Goal: Check status

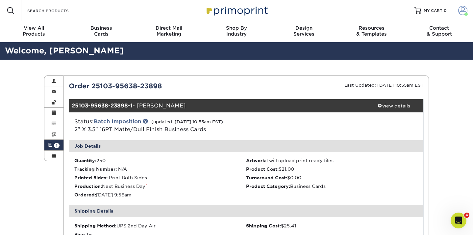
click at [458, 14] on link "Account" at bounding box center [462, 10] width 21 height 21
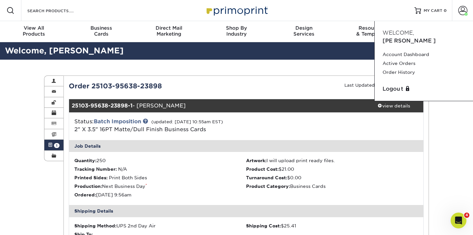
click at [182, 118] on div "Status: Batch Imposition (updated: [DATE] 10:55am EST) 2" X 3.5" 16PT Matte/Dul…" at bounding box center [187, 126] width 236 height 16
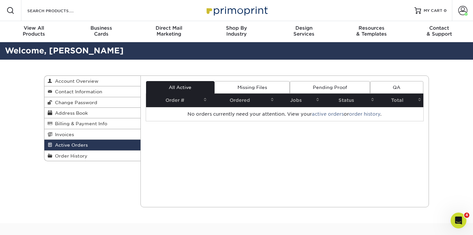
click at [327, 86] on link "Pending Proof" at bounding box center [330, 87] width 80 height 13
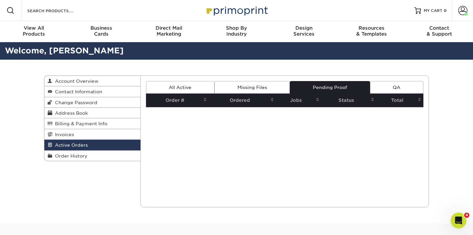
click at [262, 87] on link "Missing Files" at bounding box center [252, 87] width 75 height 13
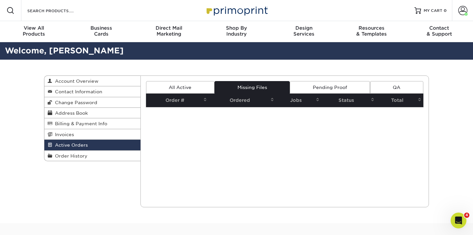
click at [408, 85] on link "QA" at bounding box center [396, 87] width 53 height 13
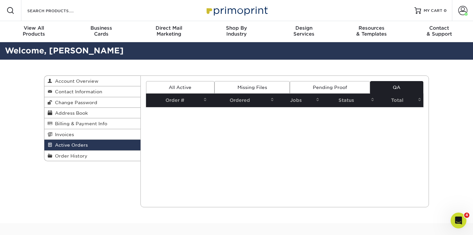
click at [344, 89] on link "Pending Proof" at bounding box center [330, 87] width 80 height 13
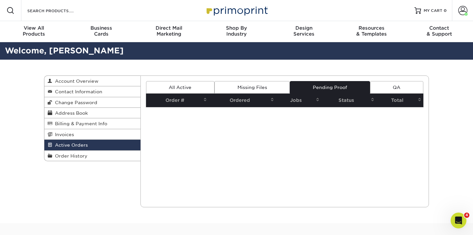
click at [63, 144] on span "Active Orders" at bounding box center [70, 144] width 36 height 5
click at [68, 145] on span "Active Orders" at bounding box center [70, 144] width 36 height 5
click at [72, 159] on link "Order History" at bounding box center [92, 155] width 96 height 10
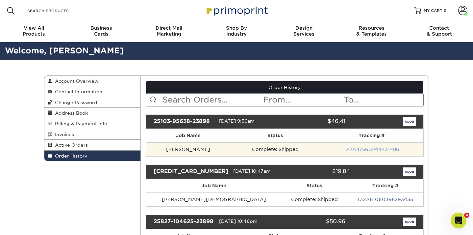
click at [382, 151] on link "1Z2A47560244431486" at bounding box center [371, 148] width 55 height 5
drag, startPoint x: 400, startPoint y: 149, endPoint x: 340, endPoint y: 149, distance: 60.2
click at [340, 149] on td "1Z2A47560244431486" at bounding box center [372, 149] width 104 height 14
click at [351, 150] on link "1Z2A47560244431486" at bounding box center [371, 148] width 55 height 5
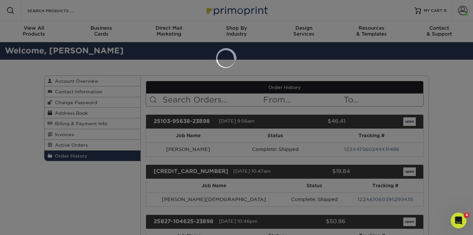
click at [387, 149] on div at bounding box center [236, 117] width 473 height 235
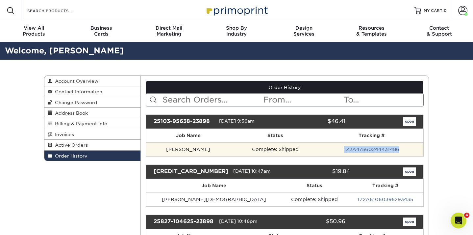
drag, startPoint x: 401, startPoint y: 149, endPoint x: 338, endPoint y: 150, distance: 62.9
click at [338, 150] on td "1Z2A47560244431486" at bounding box center [372, 149] width 104 height 14
copy link "1Z2A47560244431486"
